Goal: Task Accomplishment & Management: Use online tool/utility

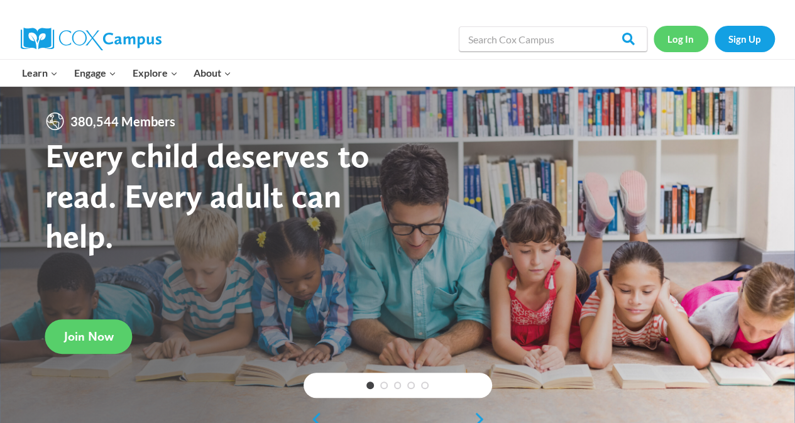
click at [690, 52] on link "Log In" at bounding box center [681, 39] width 55 height 26
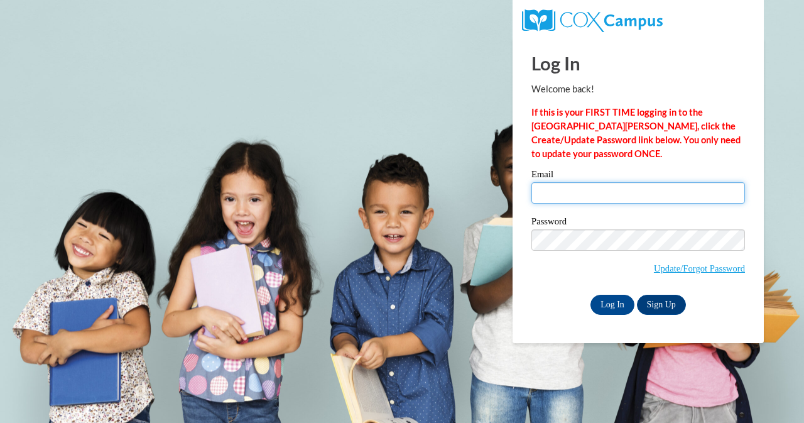
type input "roasara@cpsboe.k12.oh.us"
click at [578, 199] on input "roasara@cpsboe.k12.oh.us" at bounding box center [639, 192] width 214 height 21
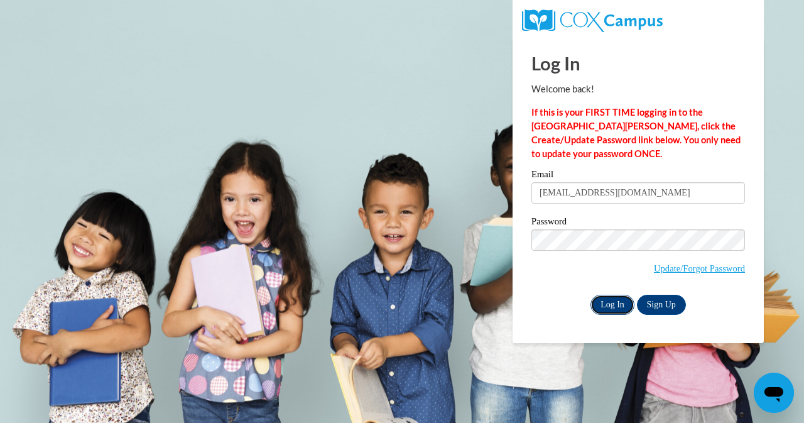
click at [603, 310] on input "Log In" at bounding box center [613, 305] width 44 height 20
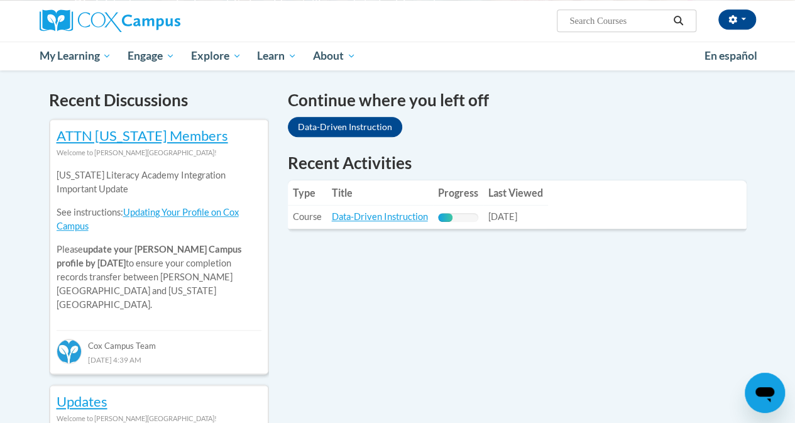
scroll to position [371, 0]
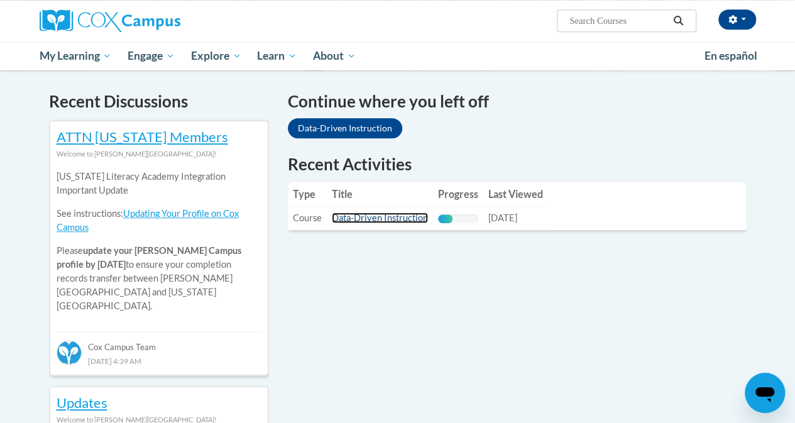
click at [367, 216] on link "Data-Driven Instruction" at bounding box center [380, 217] width 96 height 11
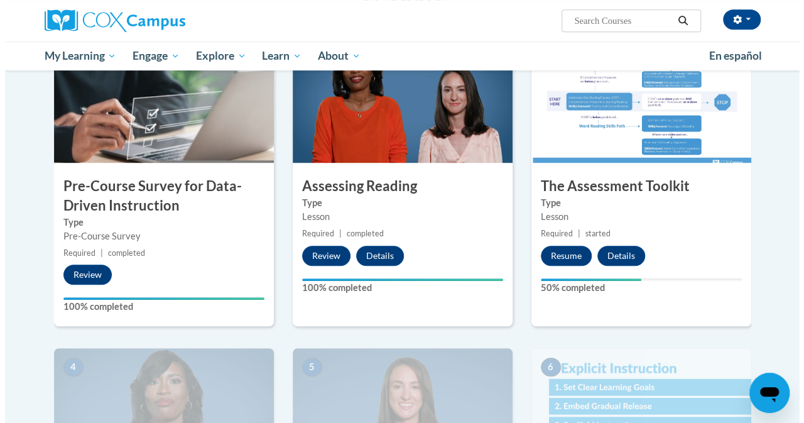
scroll to position [295, 0]
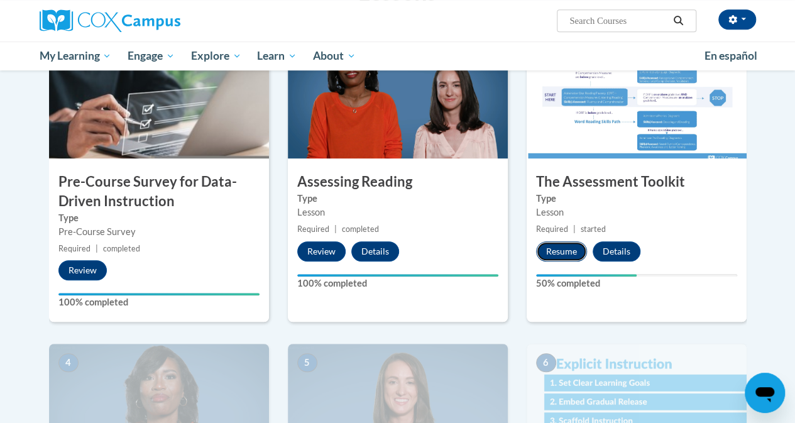
click at [561, 249] on button "Resume" at bounding box center [561, 251] width 51 height 20
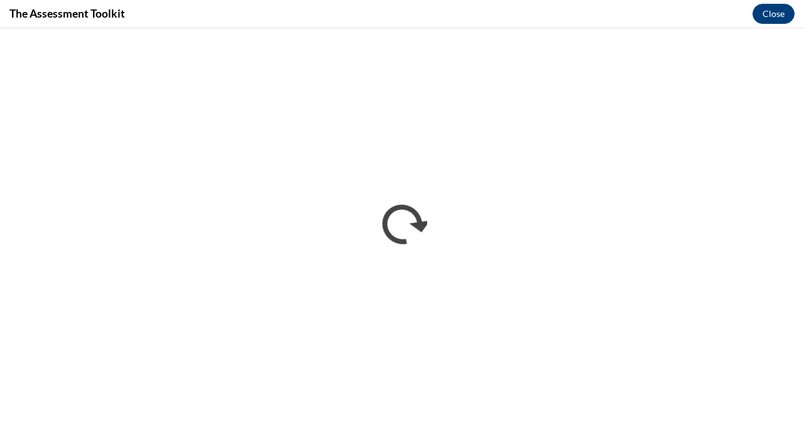
scroll to position [0, 0]
